Goal: Task Accomplishment & Management: Complete application form

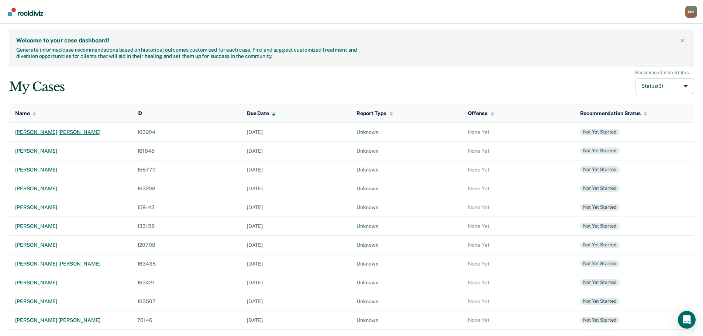
click at [49, 132] on div "[PERSON_NAME] [PERSON_NAME]" at bounding box center [70, 132] width 110 height 6
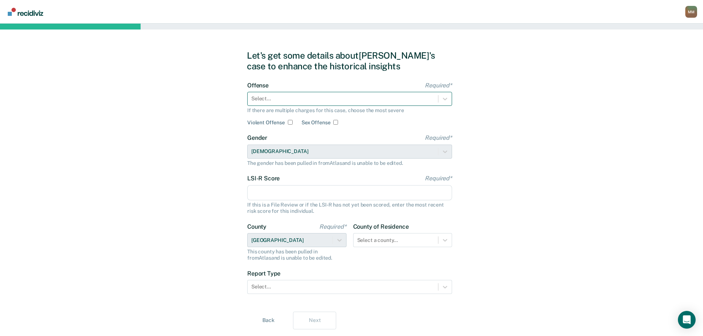
drag, startPoint x: 352, startPoint y: 107, endPoint x: 348, endPoint y: 104, distance: 5.0
click at [352, 107] on div "Offense Required* Select... If there are multiple charges for this case, choose…" at bounding box center [349, 104] width 205 height 44
click at [342, 99] on div at bounding box center [342, 99] width 183 height 8
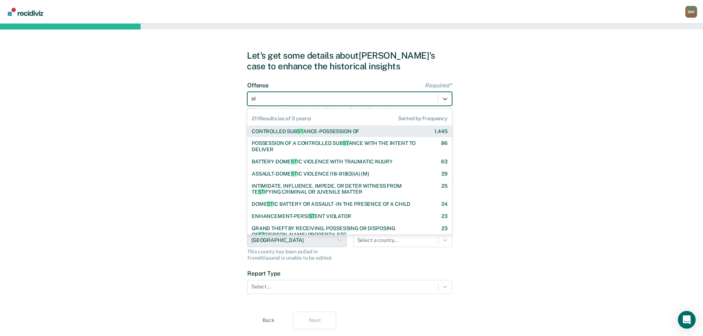
type input "sta"
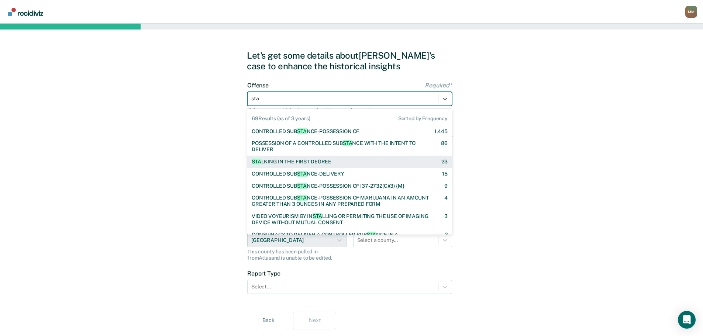
click at [301, 161] on div "STA LKING IN THE FIRST DEGREE" at bounding box center [292, 162] width 80 height 6
checkbox input "true"
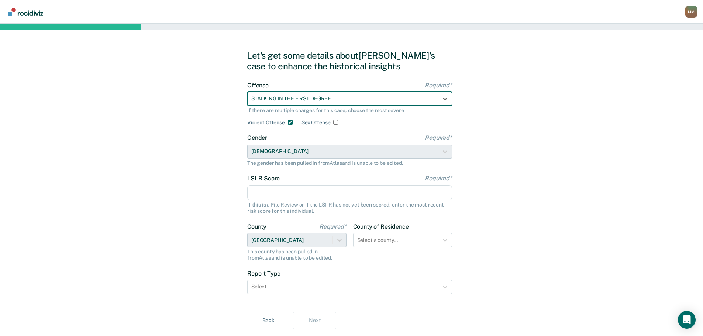
click at [302, 193] on input "LSI-R Score Required*" at bounding box center [349, 192] width 205 height 15
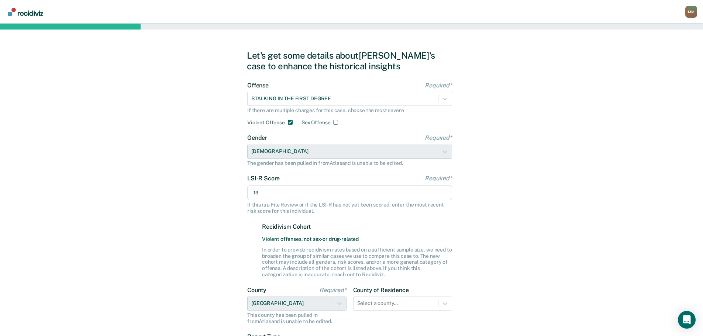
type input "19"
drag, startPoint x: 192, startPoint y: 216, endPoint x: 200, endPoint y: 214, distance: 7.5
click at [192, 216] on div "Let's get some details about [PERSON_NAME]'s case to enhance the historical ins…" at bounding box center [351, 222] width 703 height 396
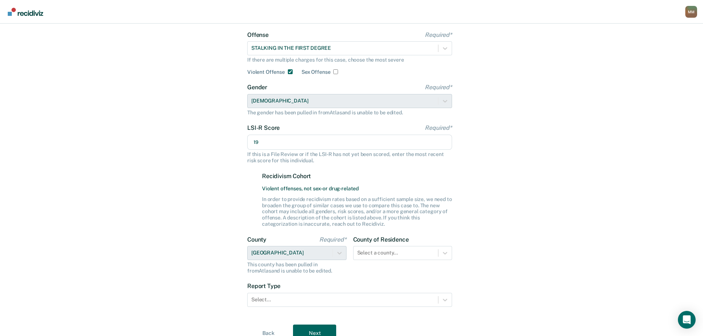
scroll to position [83, 0]
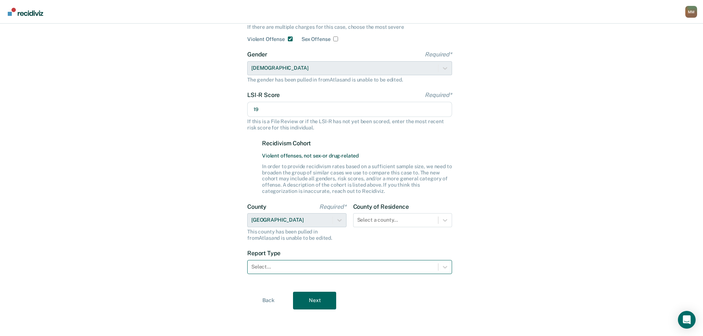
click at [288, 269] on div at bounding box center [342, 267] width 183 height 8
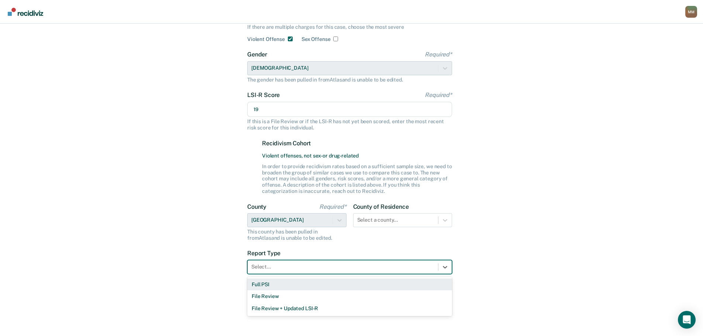
click at [291, 284] on div "Full PSI" at bounding box center [349, 285] width 205 height 12
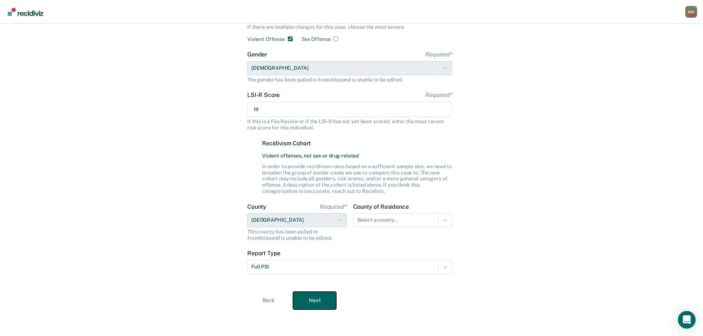
click at [311, 299] on button "Next" at bounding box center [314, 301] width 43 height 18
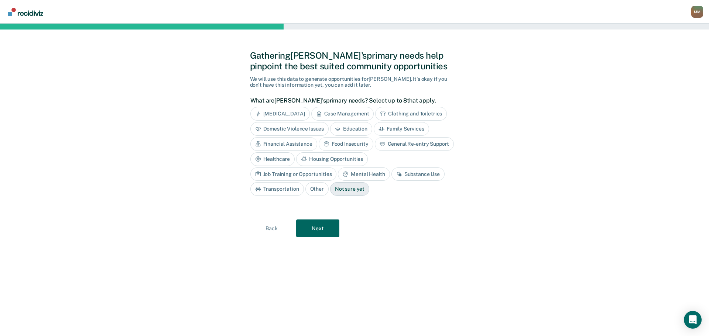
click at [293, 131] on div "Domestic Violence Issues" at bounding box center [289, 129] width 79 height 14
click at [279, 144] on div "Financial Assistance" at bounding box center [283, 144] width 67 height 14
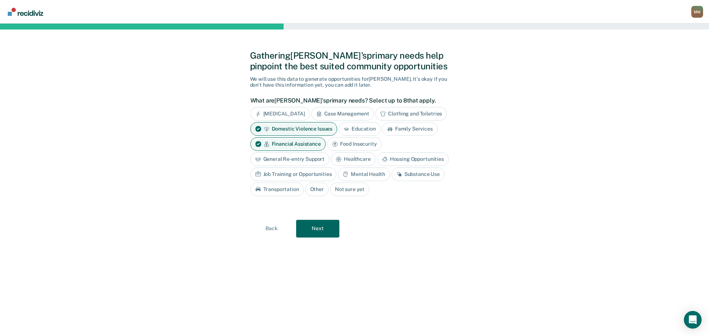
click at [363, 172] on div "Mental Health" at bounding box center [364, 175] width 52 height 14
click at [399, 157] on div "Housing Opportunities" at bounding box center [413, 159] width 72 height 14
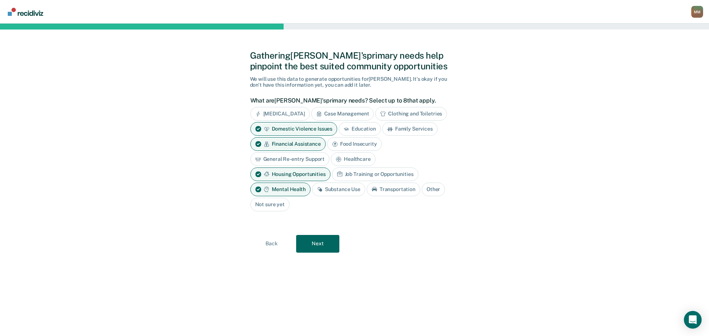
click at [350, 172] on div "Job Training or Opportunities" at bounding box center [375, 175] width 86 height 14
click at [330, 244] on button "Next" at bounding box center [317, 244] width 43 height 18
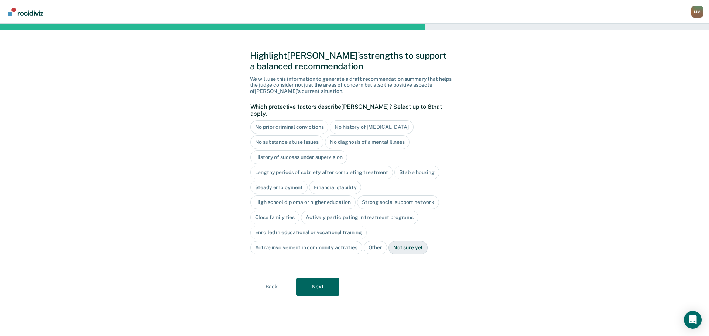
click at [325, 196] on div "High school diploma or higher education" at bounding box center [303, 203] width 106 height 14
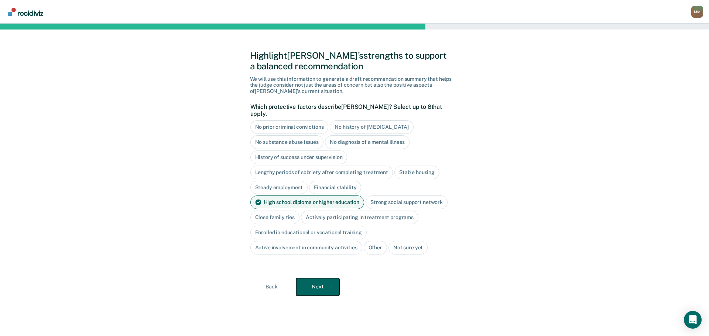
click at [330, 279] on button "Next" at bounding box center [317, 287] width 43 height 18
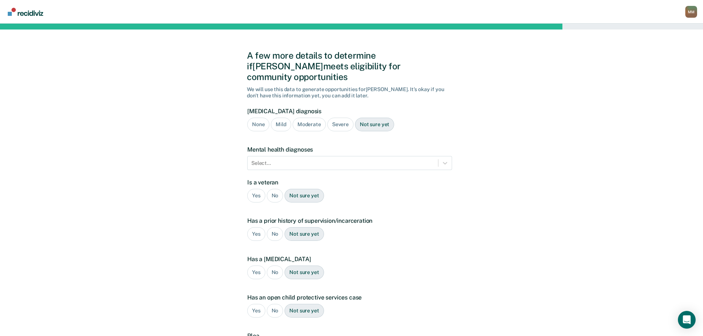
click at [258, 118] on div "None" at bounding box center [258, 125] width 22 height 14
click at [258, 189] on div "Yes" at bounding box center [256, 196] width 18 height 14
click at [258, 227] on div "Yes" at bounding box center [256, 234] width 18 height 14
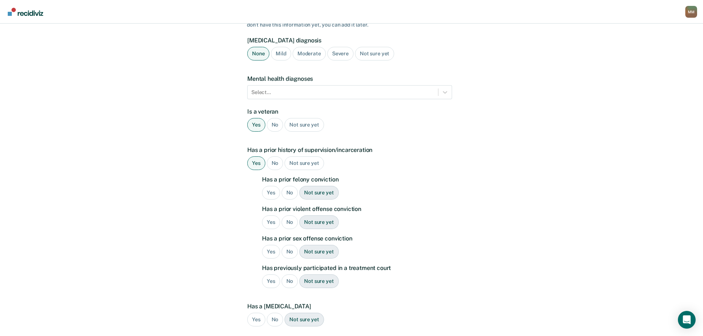
scroll to position [74, 0]
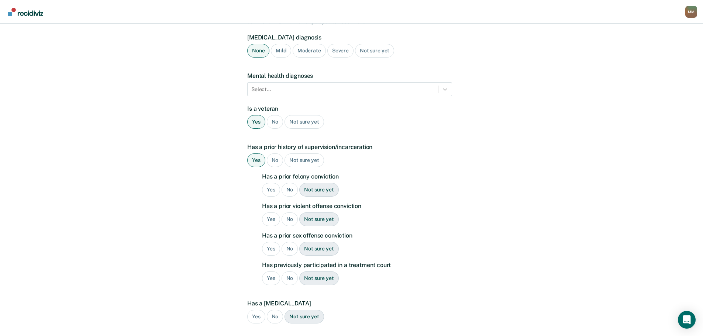
click at [291, 183] on div "No" at bounding box center [290, 190] width 17 height 14
click at [287, 213] on div "No" at bounding box center [290, 220] width 17 height 14
click at [289, 242] on div "No" at bounding box center [290, 249] width 17 height 14
click at [289, 272] on div "No" at bounding box center [290, 279] width 17 height 14
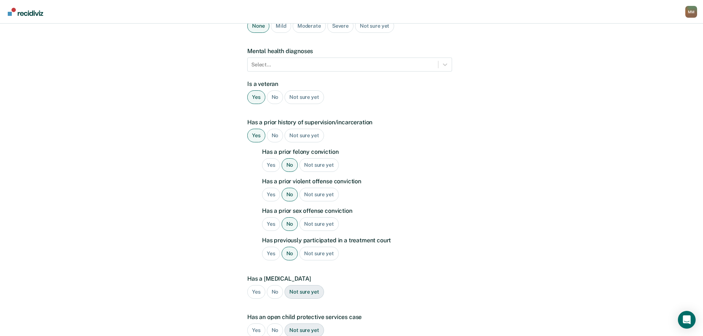
scroll to position [185, 0]
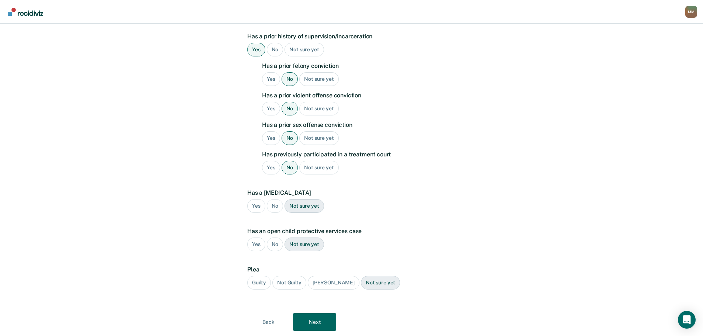
click at [279, 238] on div "No" at bounding box center [275, 245] width 17 height 14
click at [259, 276] on div "Guilty" at bounding box center [259, 283] width 24 height 14
click at [320, 313] on button "Next" at bounding box center [314, 322] width 43 height 18
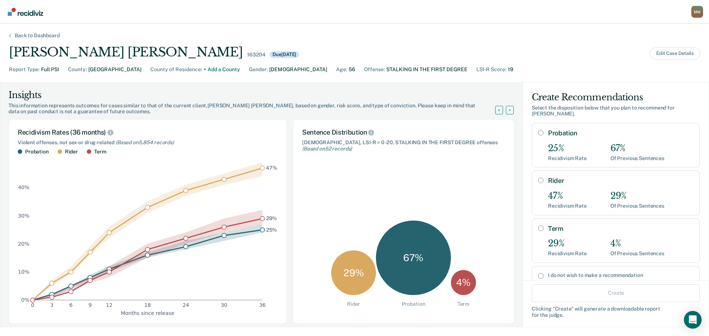
click at [538, 179] on div "Rider 47% Recidivism Rate 29% Of Previous Sentences" at bounding box center [615, 192] width 168 height 45
radio input "true"
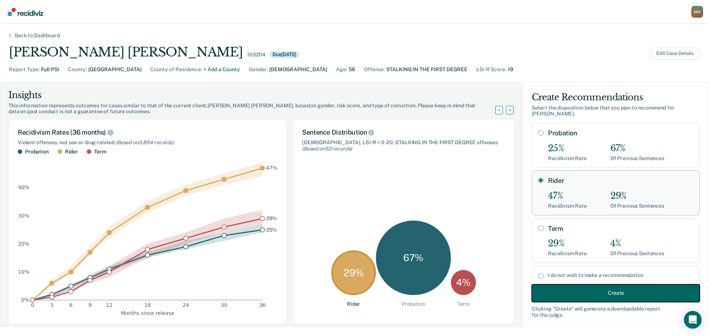
click at [591, 294] on button "Create" at bounding box center [615, 293] width 168 height 18
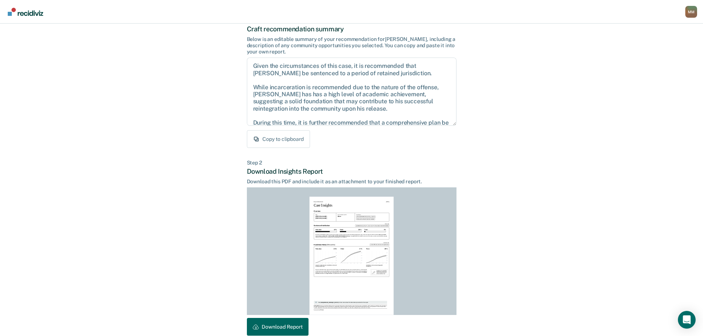
scroll to position [85, 0]
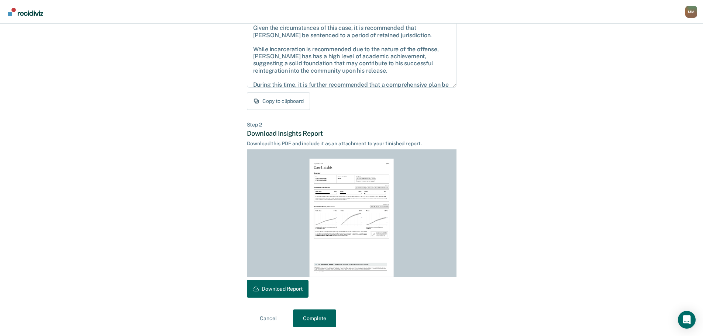
click at [292, 280] on div "Report Attachment [DATE] Case Insights Overview Name [PERSON_NAME] [PERSON_NAME…" at bounding box center [352, 218] width 210 height 128
click at [297, 286] on button "Download Report" at bounding box center [278, 289] width 62 height 18
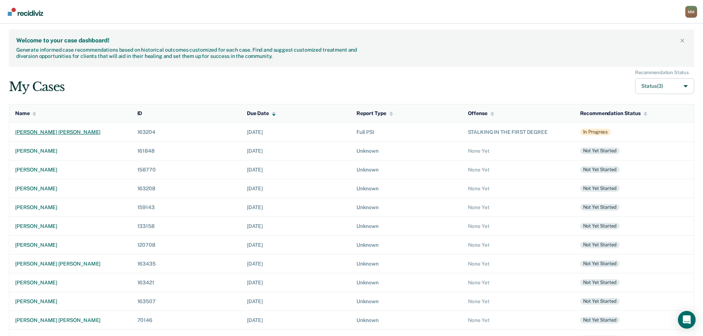
click at [51, 130] on div "[PERSON_NAME] [PERSON_NAME]" at bounding box center [70, 132] width 110 height 6
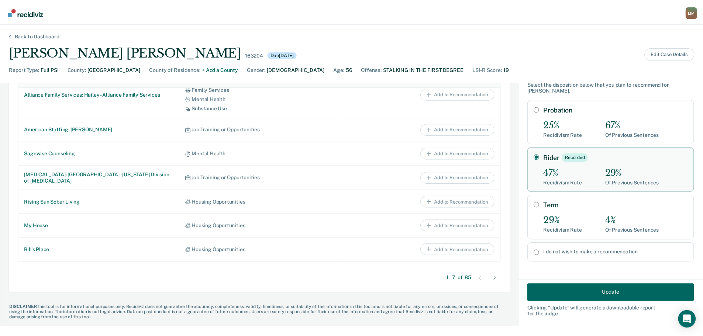
scroll to position [372, 0]
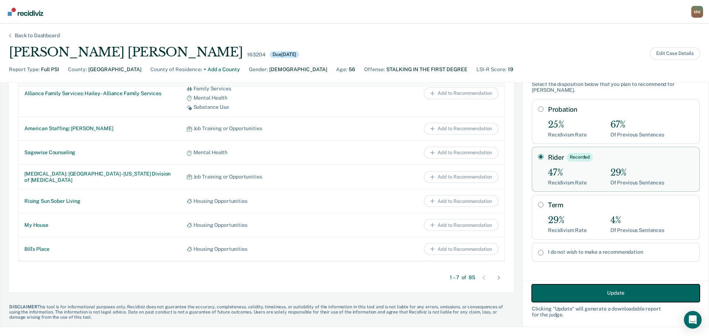
click at [544, 297] on button "Update" at bounding box center [615, 293] width 168 height 18
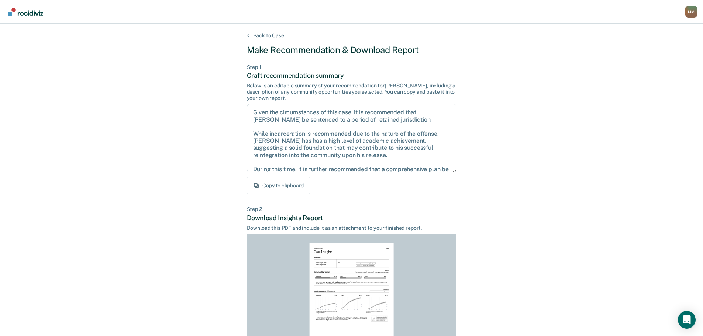
scroll to position [85, 0]
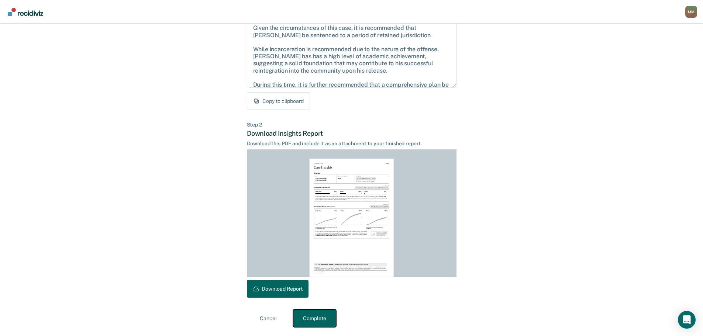
click at [332, 316] on button "Complete" at bounding box center [314, 319] width 43 height 18
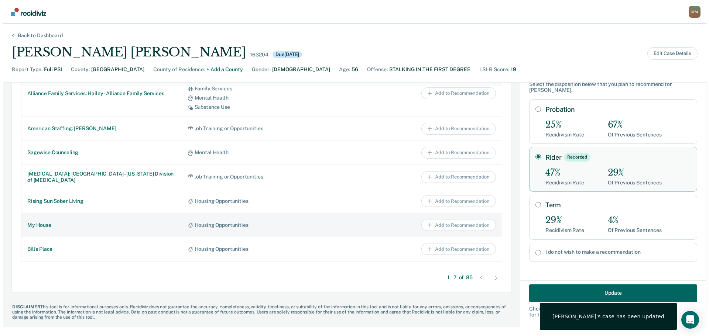
scroll to position [0, 0]
